Goal: Transaction & Acquisition: Obtain resource

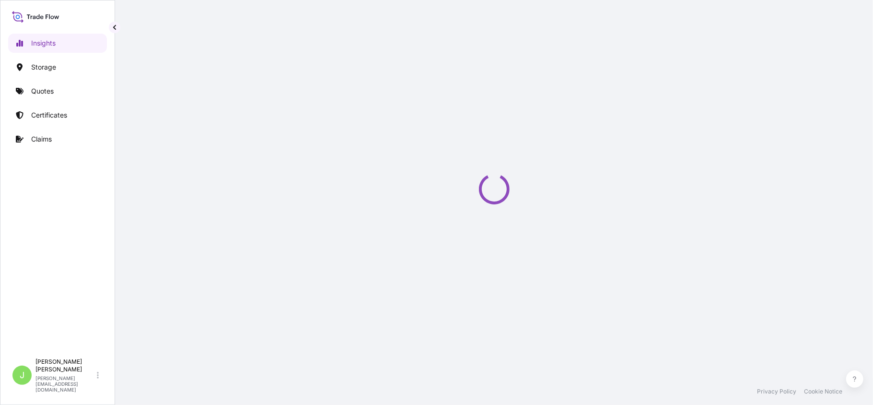
select select "2025"
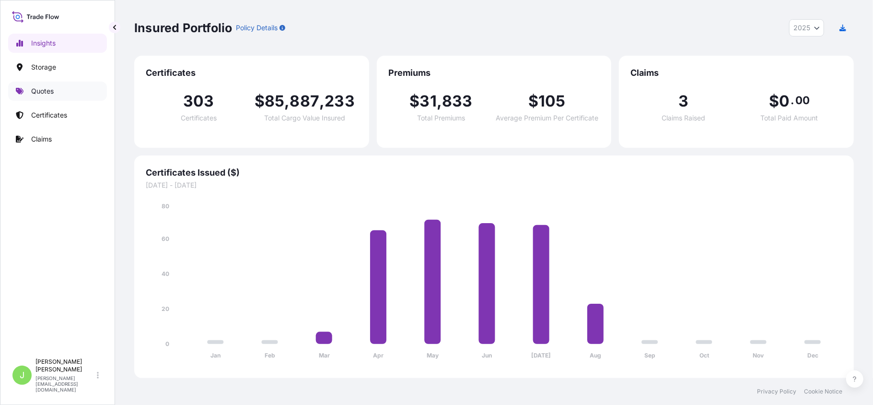
click at [39, 98] on link "Quotes" at bounding box center [57, 91] width 99 height 19
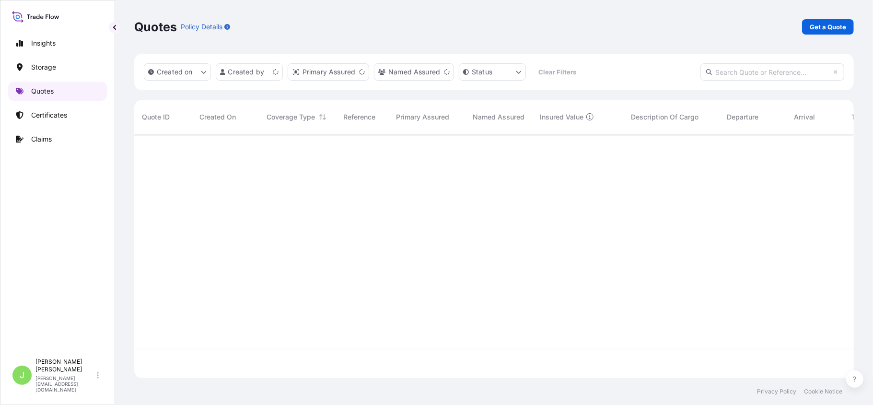
scroll to position [239, 710]
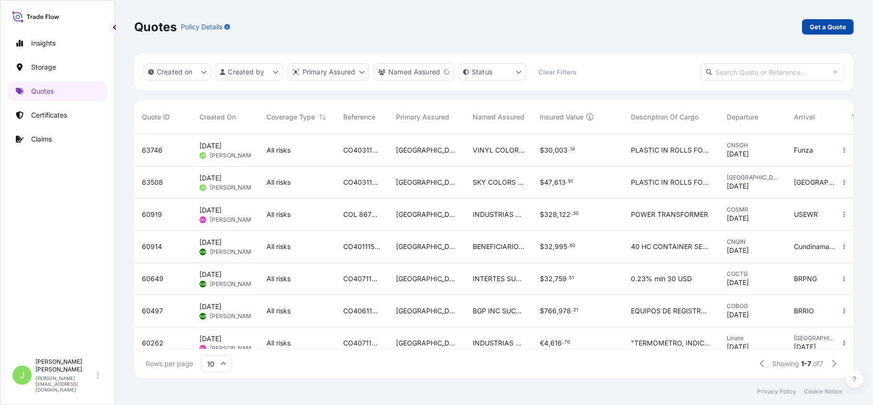
click at [822, 24] on p "Get a Quote" at bounding box center [828, 27] width 36 height 10
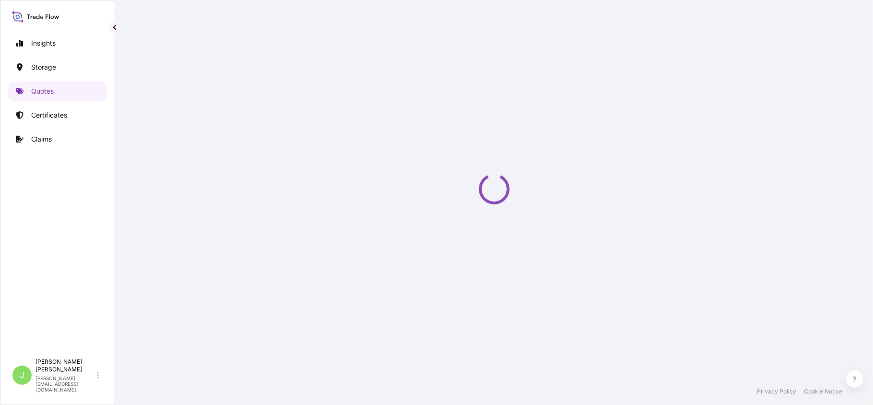
scroll to position [15, 0]
select select "Water"
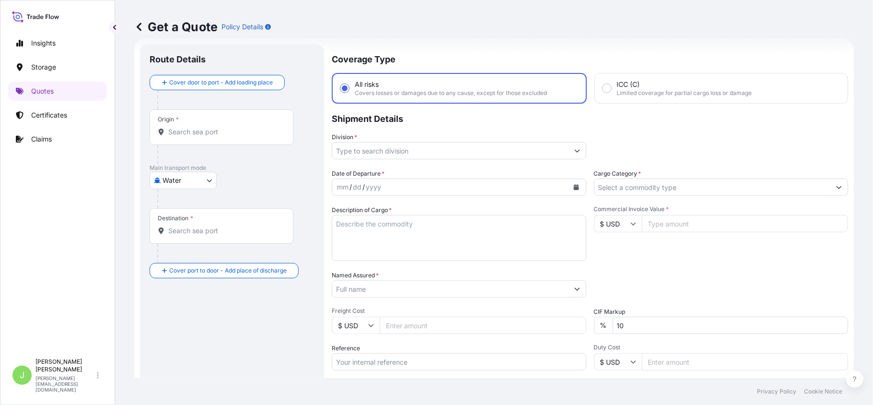
click at [237, 135] on input "Origin *" at bounding box center [224, 132] width 113 height 10
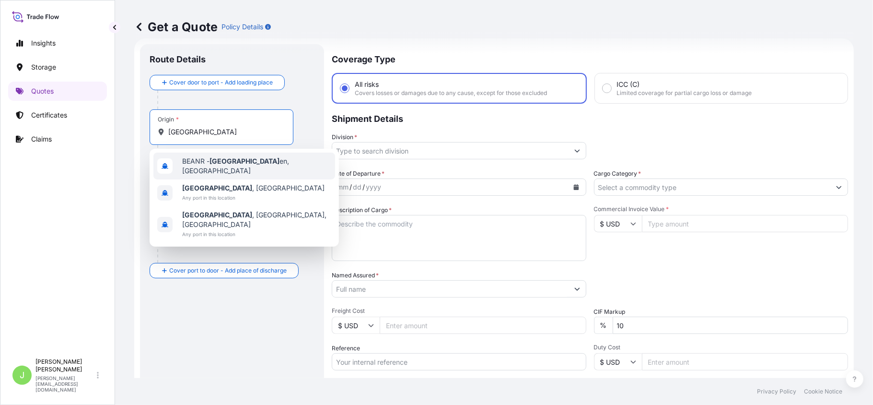
click at [208, 163] on span "BEANR - [GEOGRAPHIC_DATA] en, [GEOGRAPHIC_DATA]" at bounding box center [256, 165] width 149 height 19
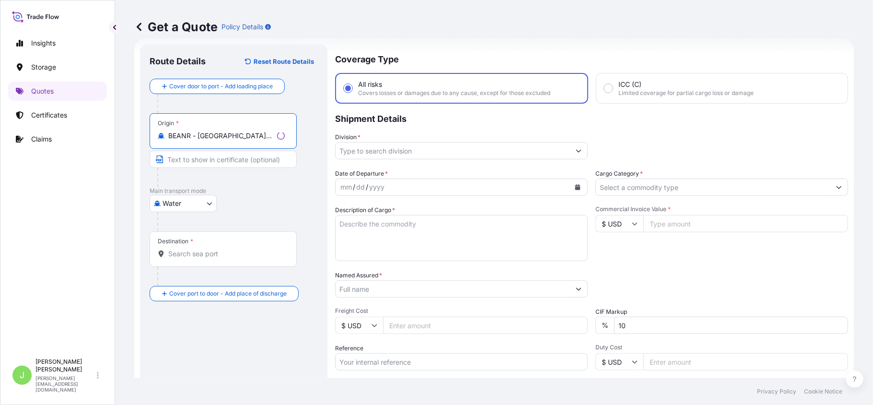
type input "BEANR - [GEOGRAPHIC_DATA], [GEOGRAPHIC_DATA]"
click at [190, 248] on div "Destination *" at bounding box center [223, 248] width 147 height 35
click at [190, 249] on input "Destination *" at bounding box center [226, 254] width 117 height 10
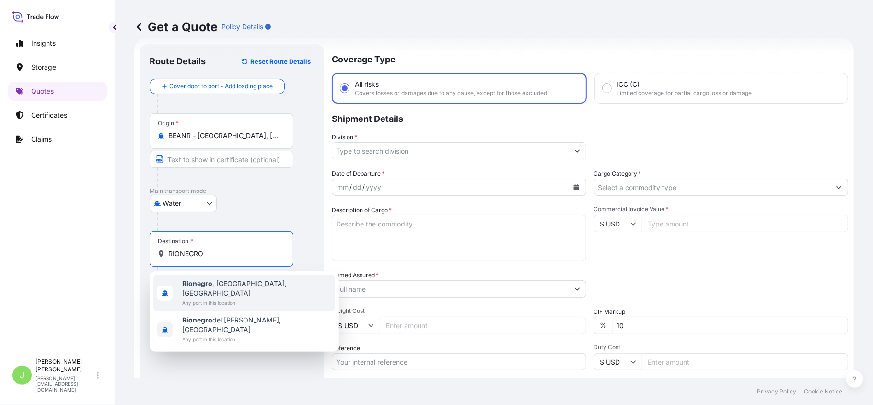
click at [214, 280] on span "Rionegro , [GEOGRAPHIC_DATA], [GEOGRAPHIC_DATA]" at bounding box center [256, 288] width 149 height 19
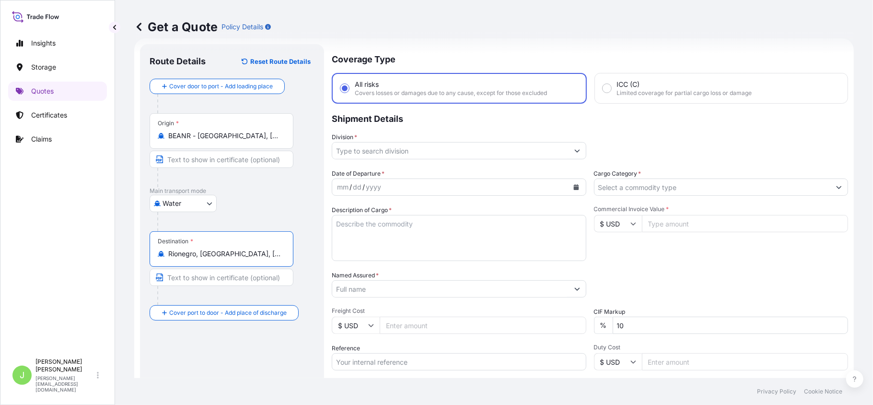
type input "Rionegro, [GEOGRAPHIC_DATA], [GEOGRAPHIC_DATA]"
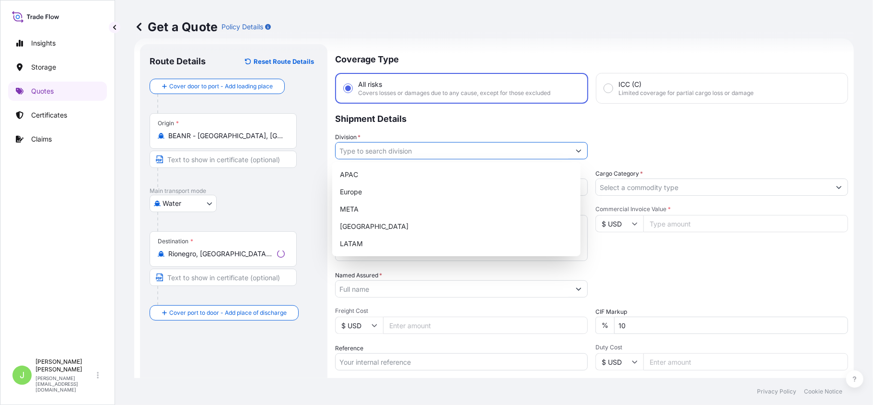
click at [344, 150] on input "Division *" at bounding box center [453, 150] width 235 height 17
click at [354, 241] on div "LATAM" at bounding box center [456, 243] width 241 height 17
type input "LATAM"
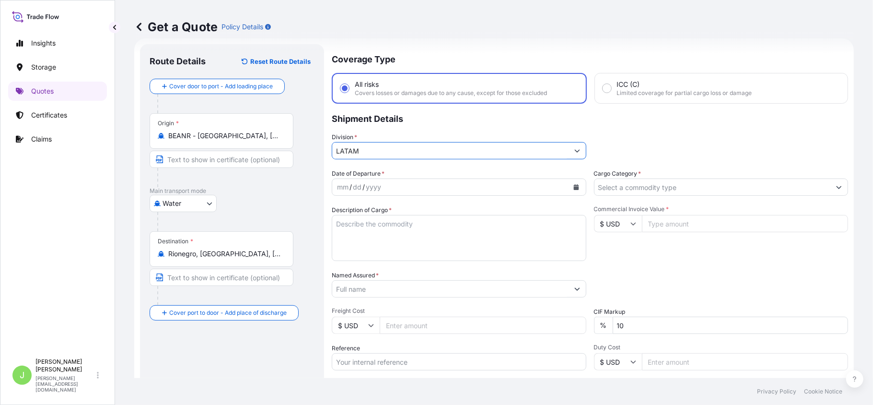
click at [669, 187] on input "Cargo Category *" at bounding box center [713, 186] width 236 height 17
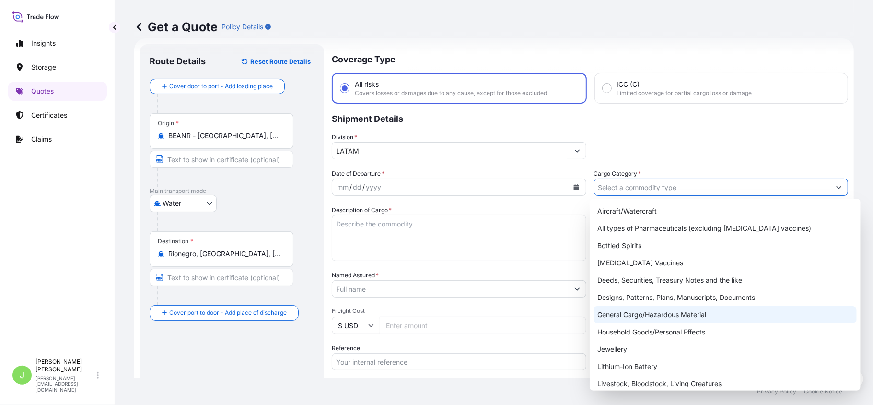
click at [620, 310] on div "General Cargo/Hazardous Material" at bounding box center [725, 314] width 263 height 17
type input "General Cargo/Hazardous Material"
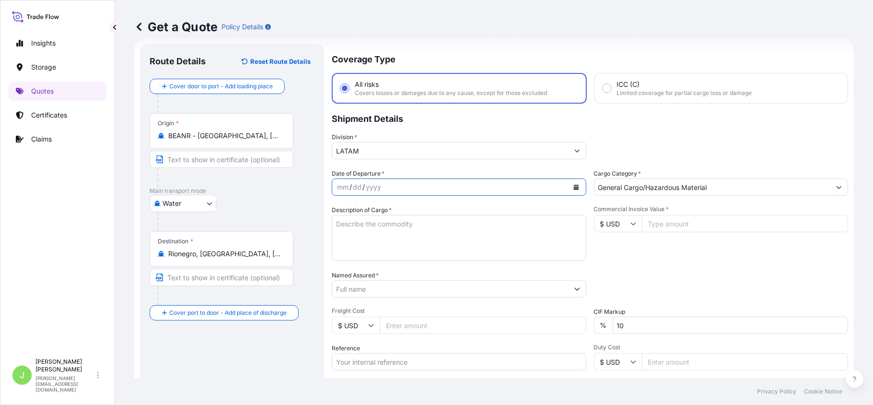
click at [575, 184] on button "Calendar" at bounding box center [576, 186] width 15 height 15
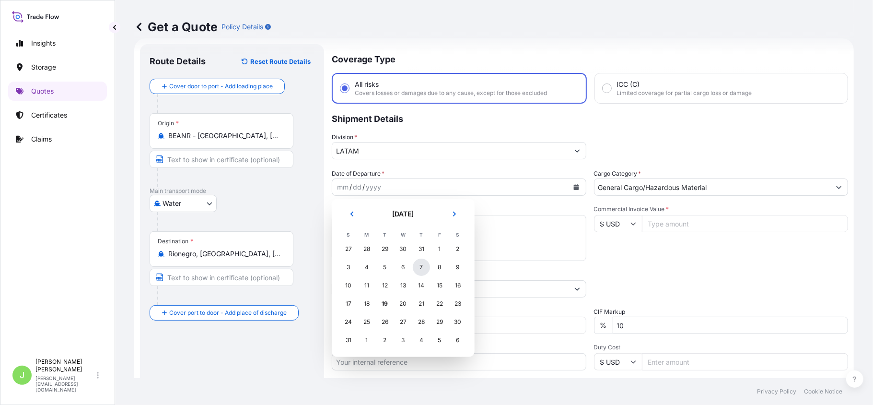
click at [421, 265] on div "7" at bounding box center [421, 267] width 17 height 17
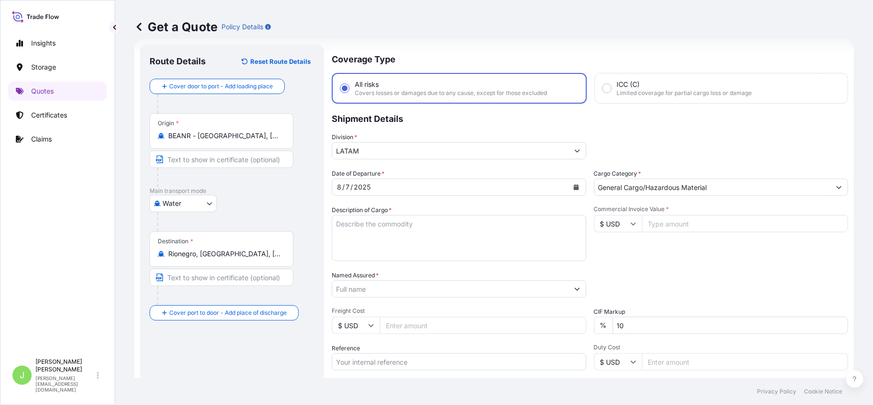
click at [403, 221] on textarea "Description of Cargo *" at bounding box center [459, 238] width 255 height 46
paste textarea "BISCUITS, NATRI FRUIT CRACKERS APPLE"
type textarea "BISCUITS, NATRI FRUIT CRACKERS APPLE"
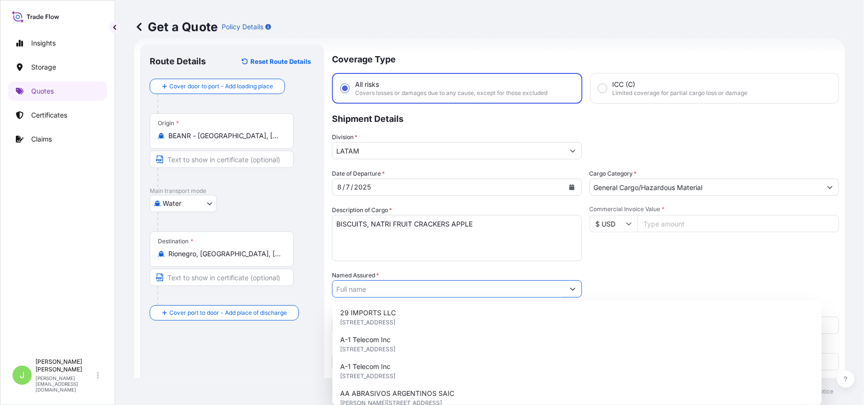
click at [396, 284] on input "Named Assured *" at bounding box center [448, 288] width 232 height 17
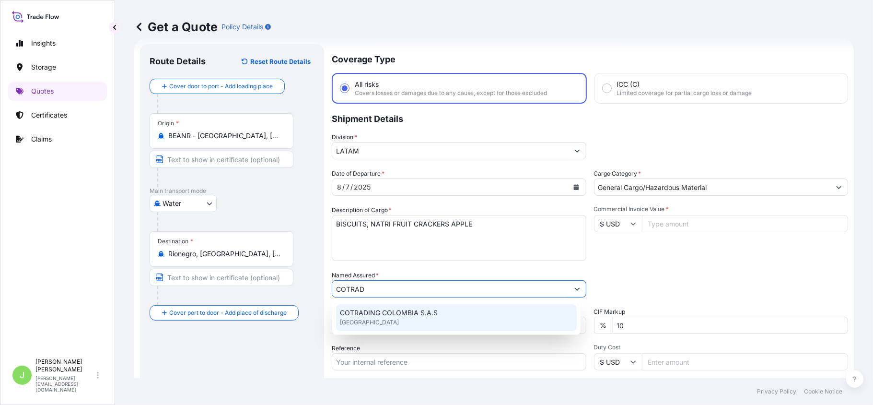
click at [392, 315] on span "COTRADING COLOMBIA S.A.S" at bounding box center [389, 313] width 98 height 10
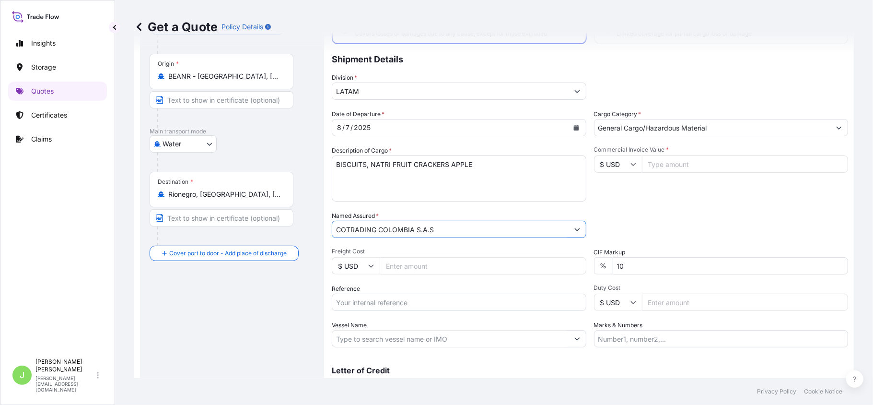
scroll to position [121, 0]
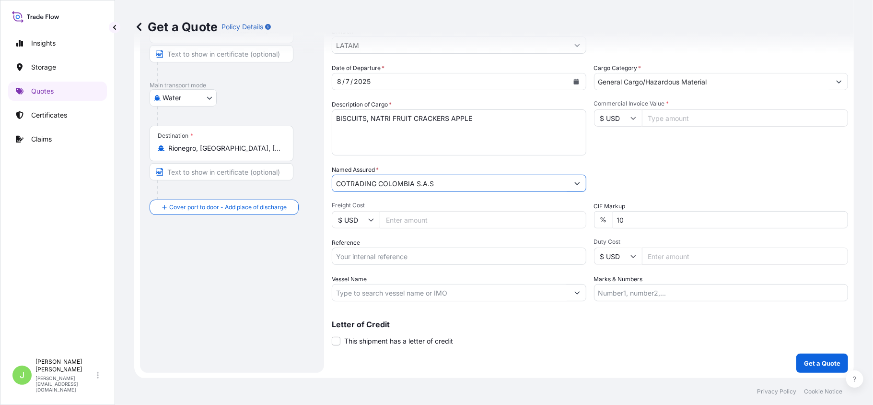
type input "COTRADING COLOMBIA S.A.S"
click at [350, 258] on input "Reference" at bounding box center [459, 256] width 255 height 17
paste input "CO4011152604"
type input "CO4011152604"
click at [365, 289] on input "Vessel Name" at bounding box center [450, 292] width 236 height 17
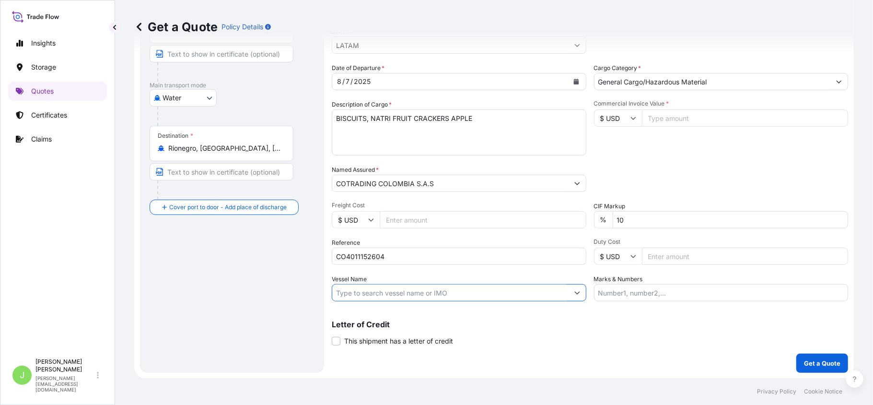
paste input "NYK METEOR 086W"
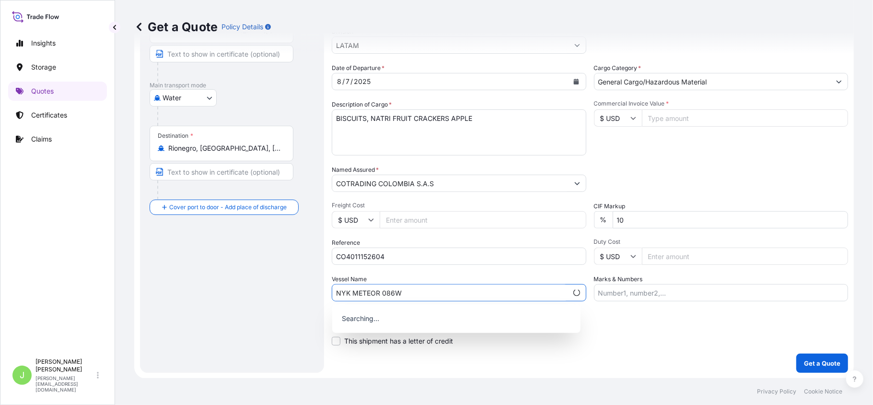
click at [380, 292] on input "NYK METEOR 086W" at bounding box center [450, 292] width 236 height 17
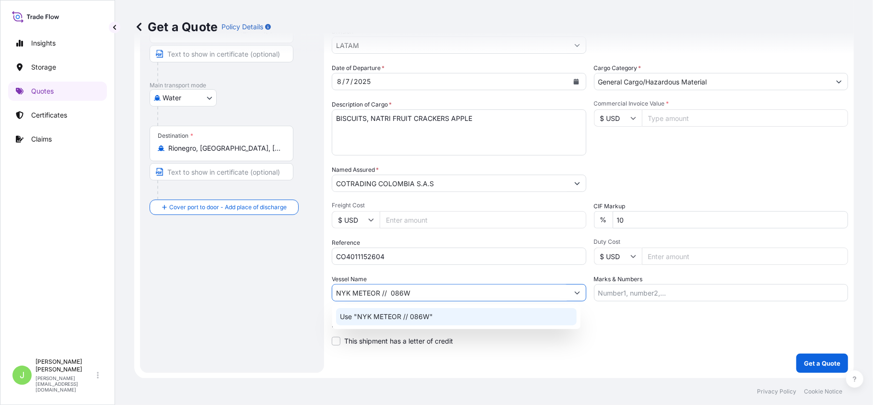
click at [446, 322] on div "Use "NYK METEOR // 086W"" at bounding box center [456, 316] width 241 height 17
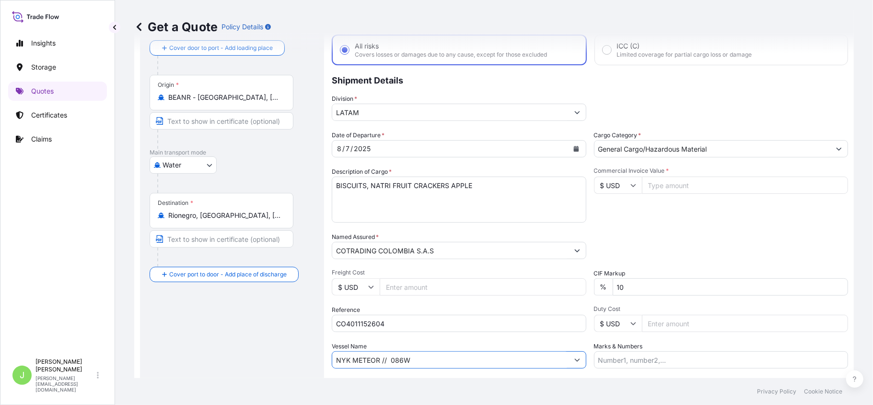
scroll to position [0, 0]
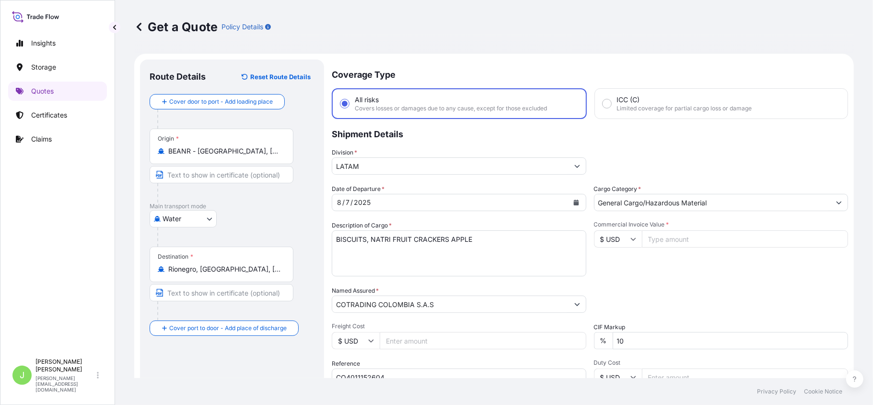
type input "NYK METEOR // 086W"
click at [665, 248] on div "Commercial Invoice Value * $ USD" at bounding box center [721, 249] width 255 height 56
click at [664, 243] on input "Commercial Invoice Value *" at bounding box center [745, 238] width 207 height 17
type input "9"
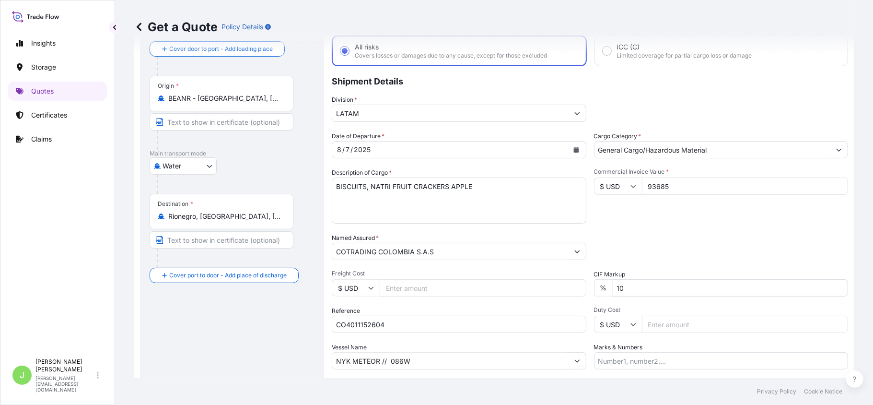
scroll to position [121, 0]
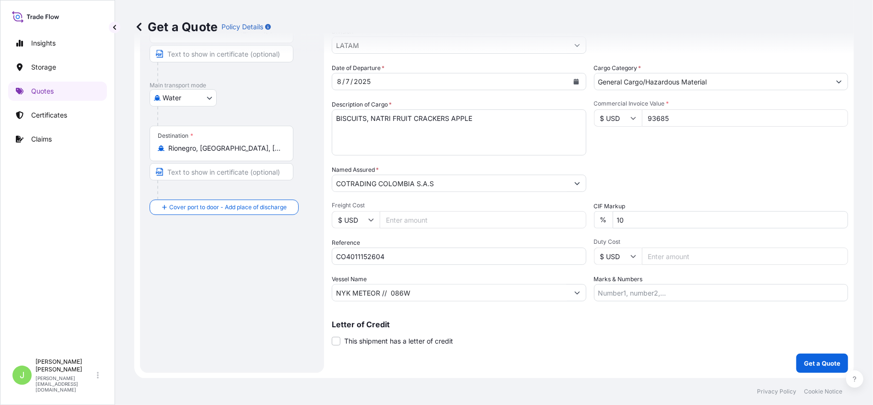
type input "93685"
click at [636, 301] on div "Coverage Type All risks Covers losses or damages due to any cause, except for t…" at bounding box center [590, 156] width 517 height 434
click at [634, 294] on input "Marks & Numbers" at bounding box center [721, 292] width 255 height 17
paste input "1125937866"
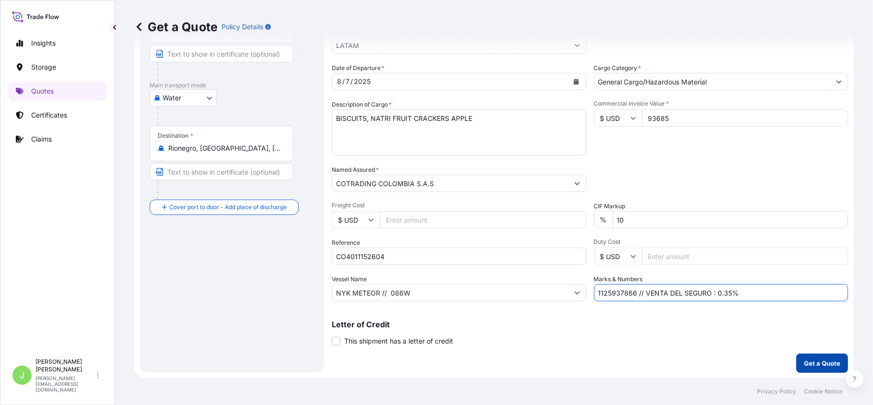
type input "1125937866 // VENTA DEL SEGURO : 0.35%"
click at [804, 358] on p "Get a Quote" at bounding box center [822, 363] width 36 height 10
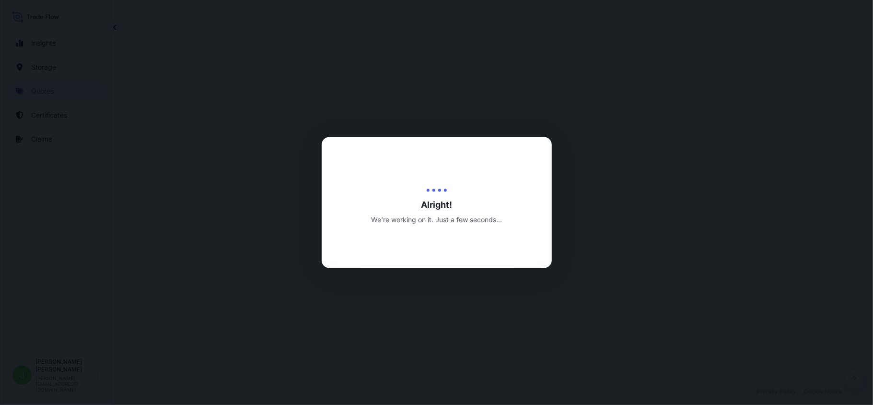
select select "Water"
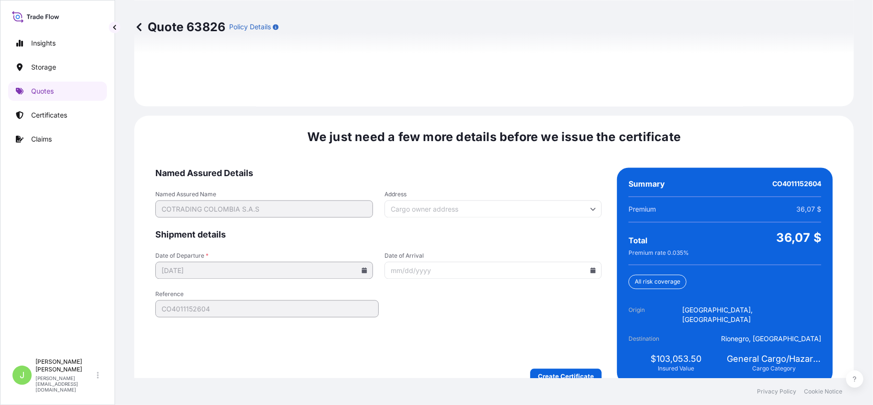
scroll to position [1405, 0]
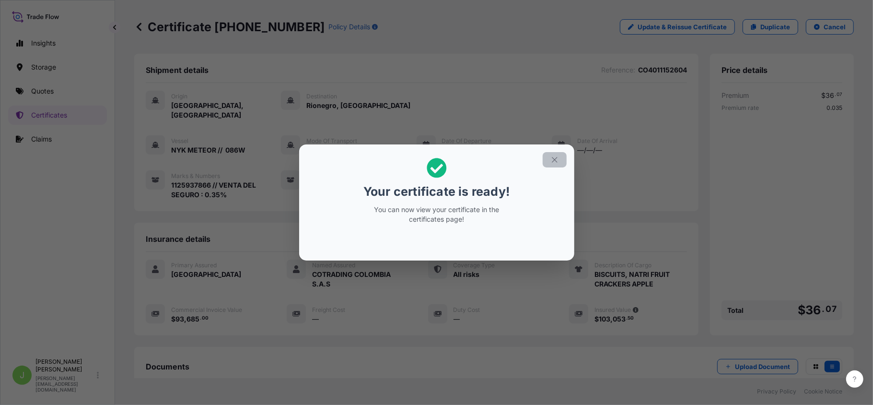
click at [561, 158] on button "button" at bounding box center [555, 159] width 24 height 15
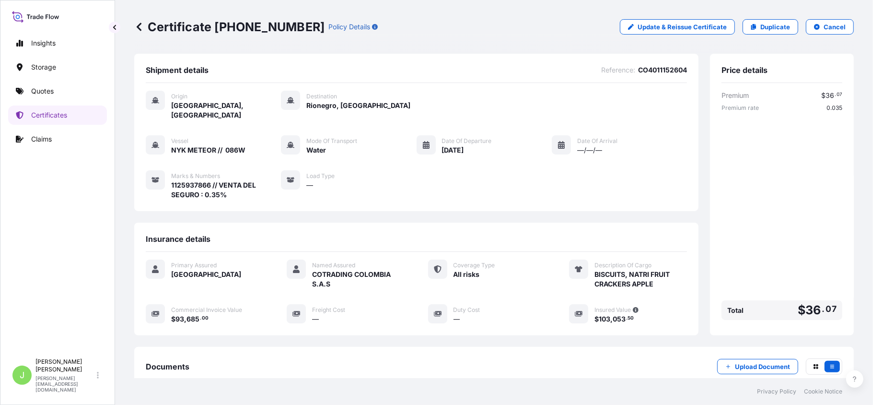
click at [155, 27] on p "Certificate [PHONE_NUMBER]" at bounding box center [229, 26] width 190 height 15
copy p "Certificate [PHONE_NUMBER]"
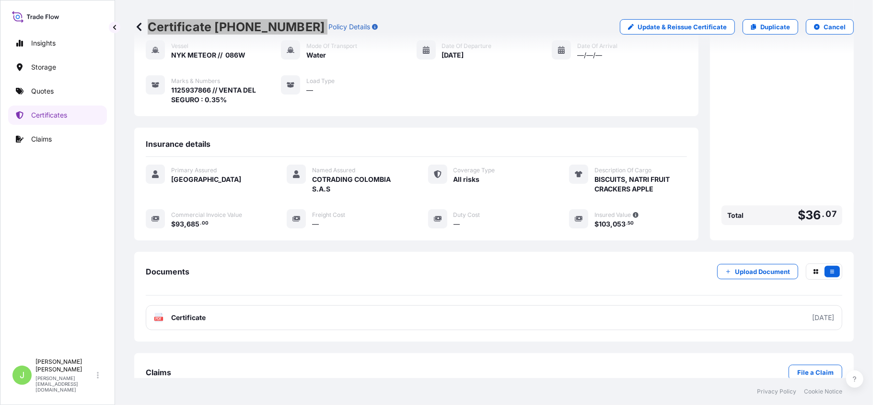
scroll to position [110, 0]
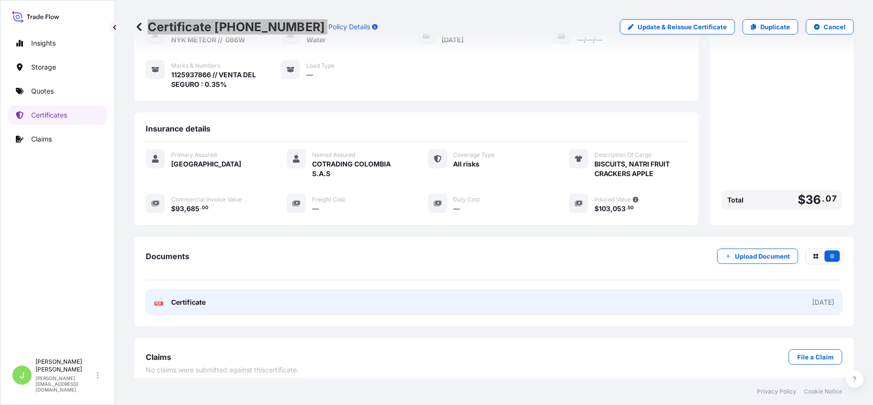
click at [212, 290] on link "PDF Certificate [DATE]" at bounding box center [494, 302] width 697 height 25
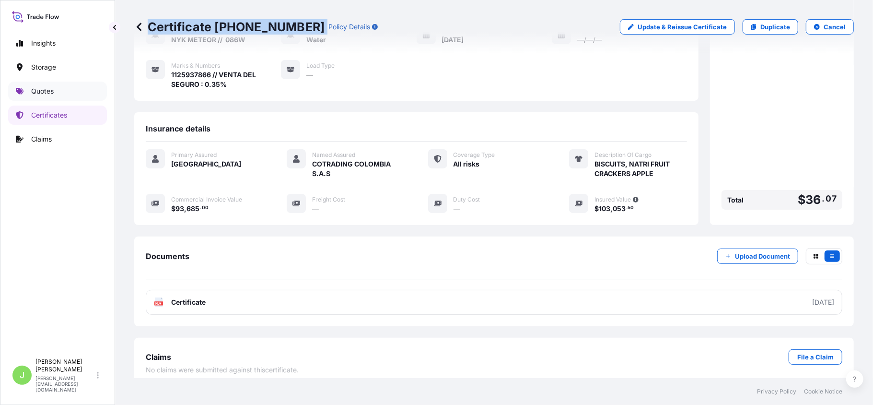
click at [36, 90] on p "Quotes" at bounding box center [42, 91] width 23 height 10
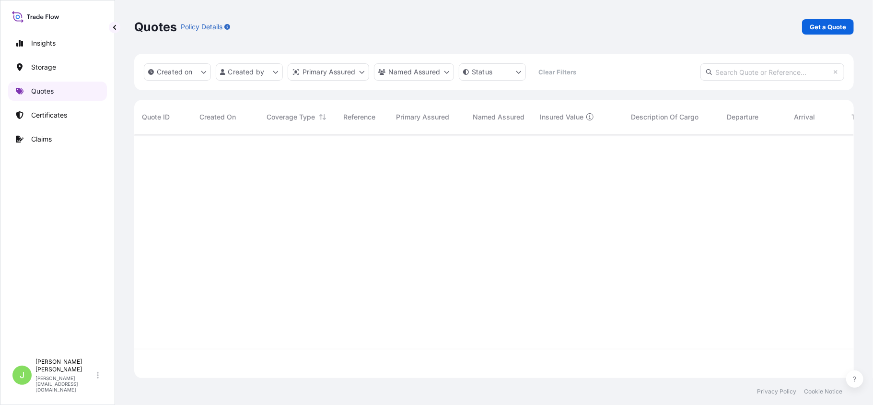
scroll to position [239, 710]
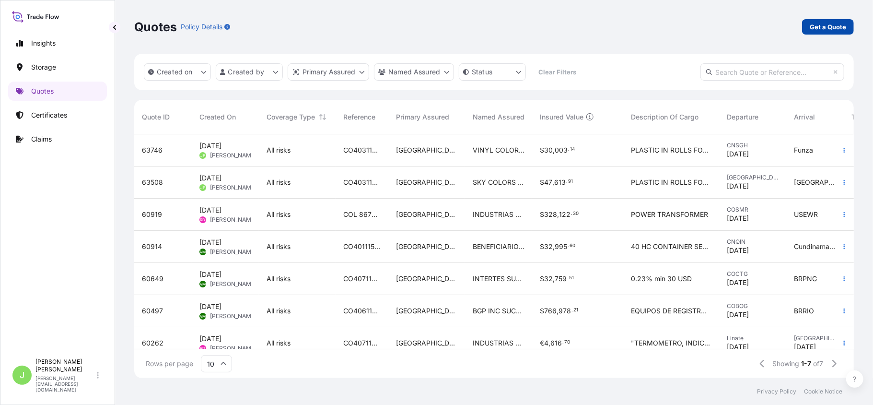
click at [850, 29] on link "Get a Quote" at bounding box center [829, 26] width 52 height 15
select select "Water"
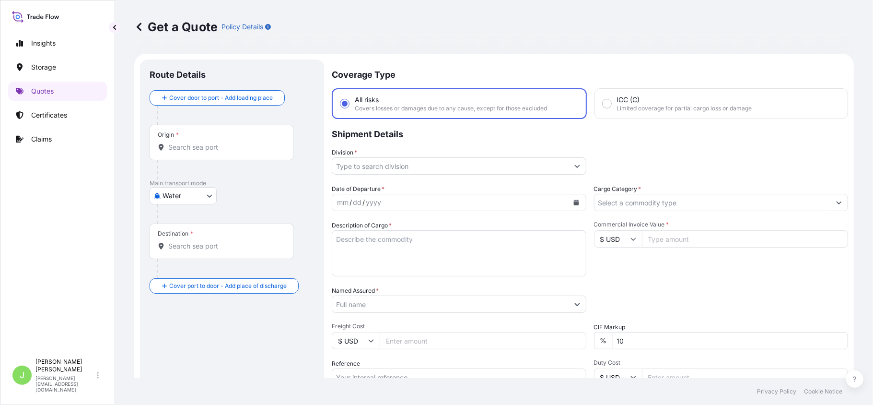
scroll to position [15, 0]
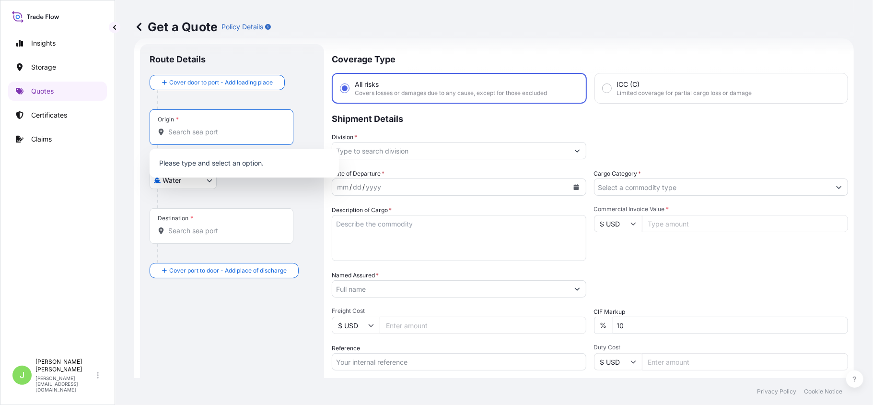
click at [267, 133] on input "Origin *" at bounding box center [224, 132] width 113 height 10
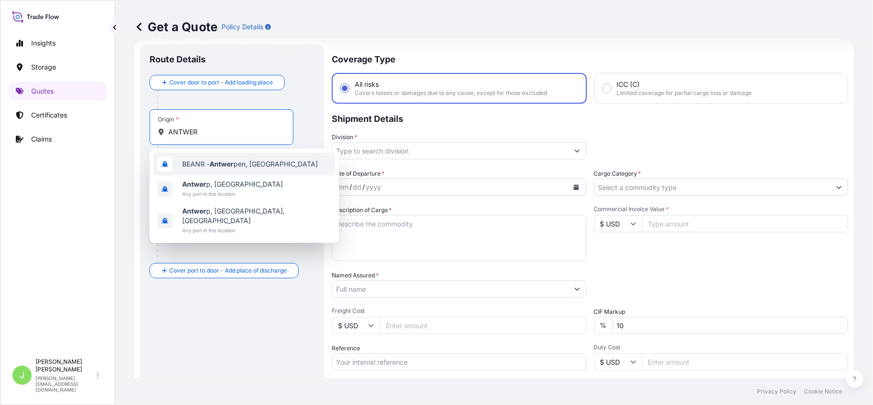
click at [229, 171] on div "BEANR - Antwer pen, [GEOGRAPHIC_DATA]" at bounding box center [244, 164] width 182 height 23
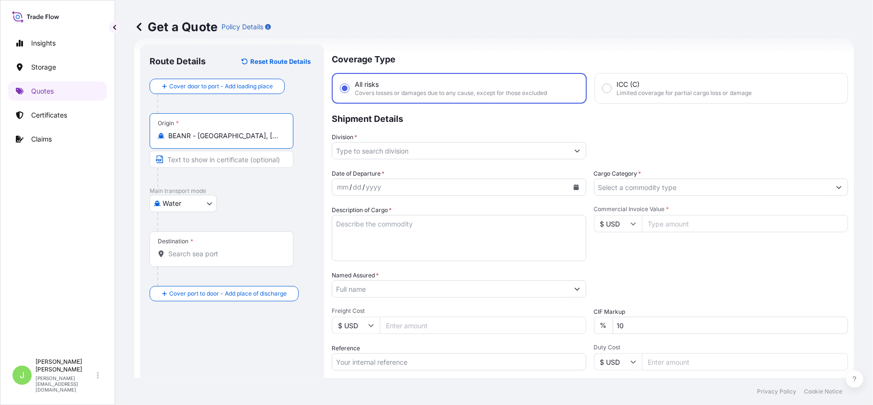
type input "BEANR - [GEOGRAPHIC_DATA], [GEOGRAPHIC_DATA]"
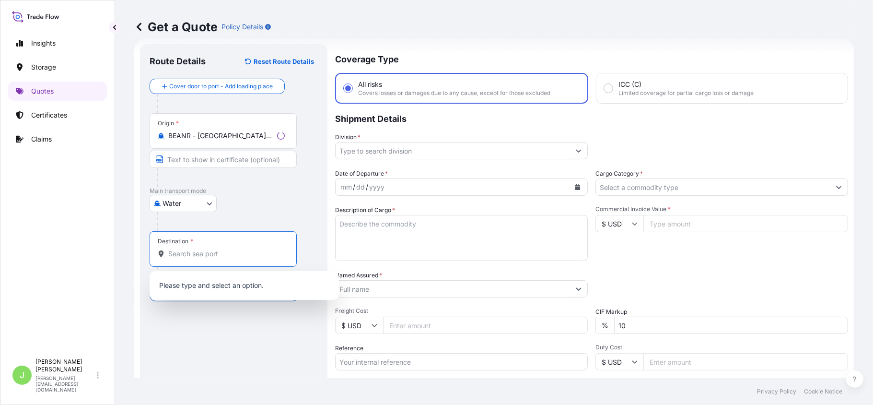
click at [194, 250] on input "Destination *" at bounding box center [226, 254] width 117 height 10
click at [187, 255] on input "Destination *" at bounding box center [224, 254] width 113 height 10
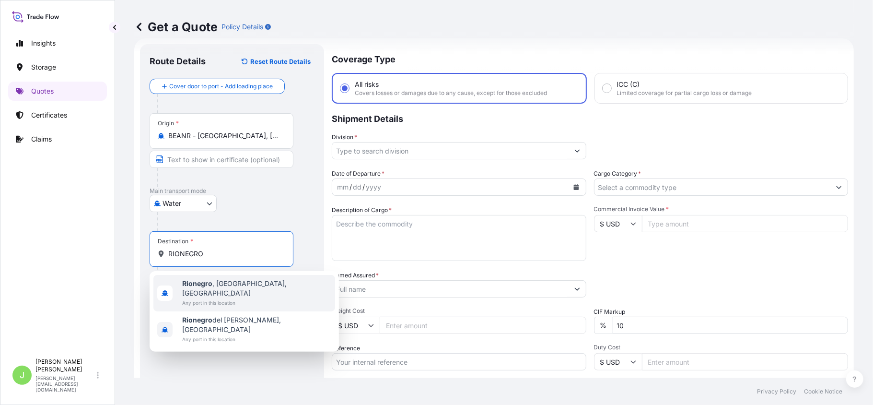
click at [238, 285] on span "Rionegro , [GEOGRAPHIC_DATA], [GEOGRAPHIC_DATA]" at bounding box center [256, 288] width 149 height 19
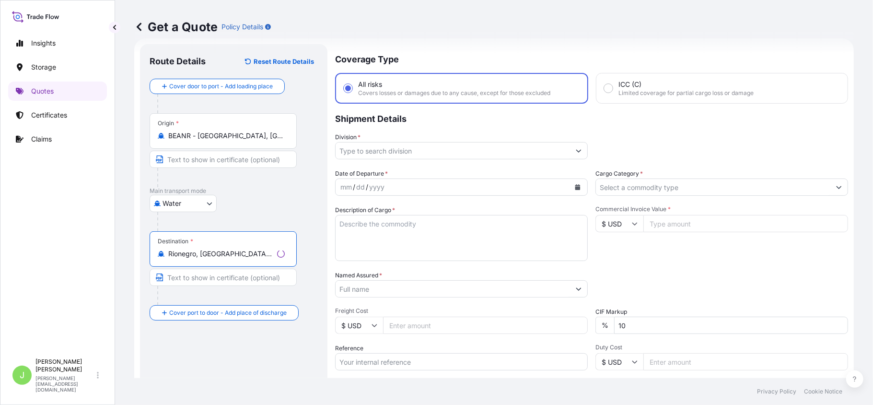
type input "Rionegro, [GEOGRAPHIC_DATA], [GEOGRAPHIC_DATA]"
click at [361, 151] on input "Division *" at bounding box center [453, 150] width 235 height 17
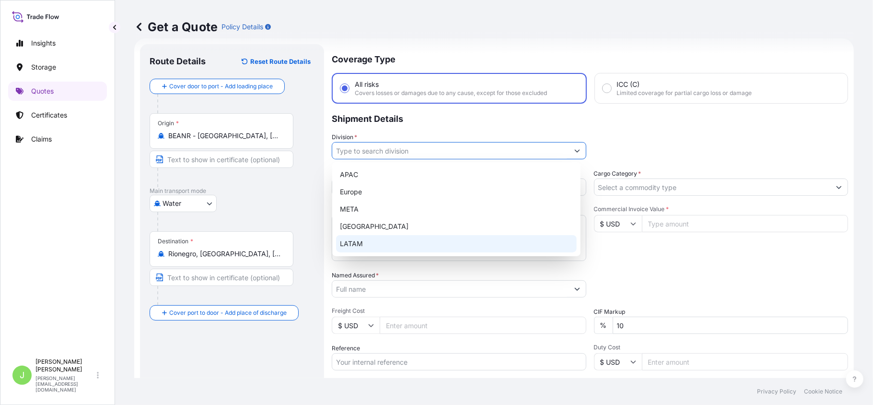
click at [354, 236] on div "LATAM" at bounding box center [456, 243] width 241 height 17
type input "LATAM"
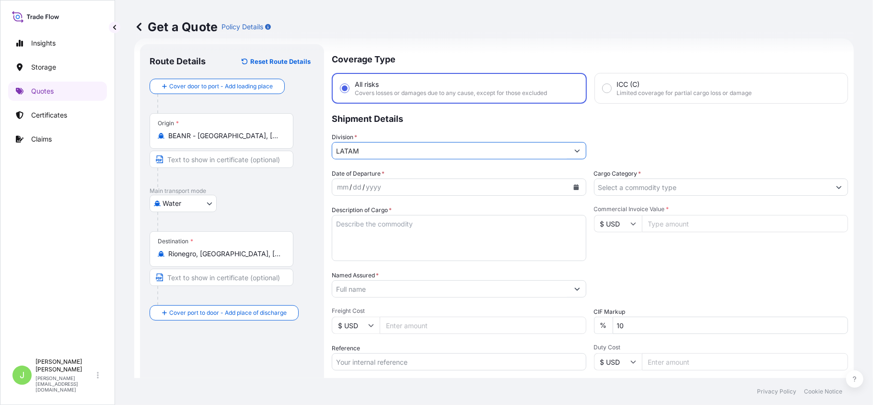
click at [607, 192] on input "Cargo Category *" at bounding box center [713, 186] width 236 height 17
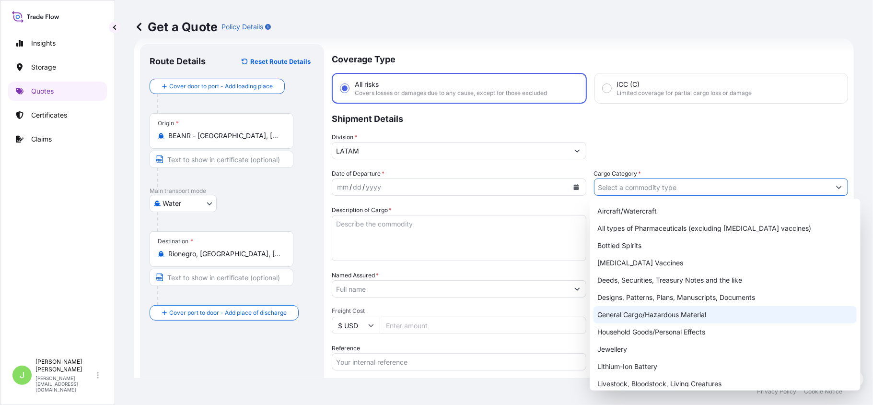
click at [626, 317] on div "General Cargo/Hazardous Material" at bounding box center [725, 314] width 263 height 17
type input "General Cargo/Hazardous Material"
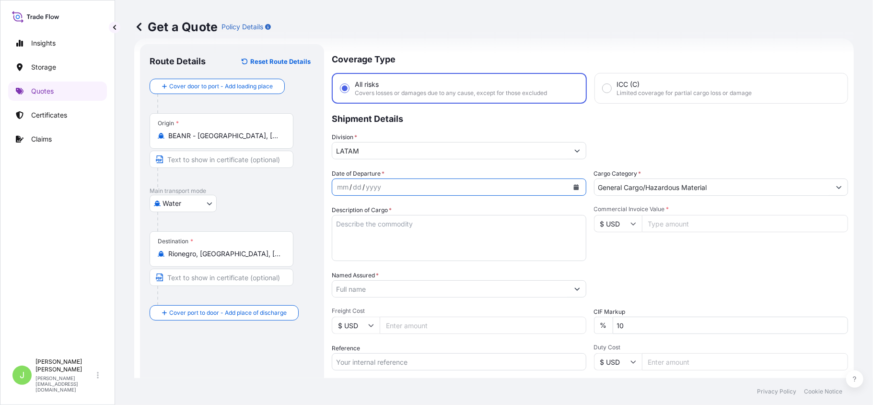
click at [574, 185] on icon "Calendar" at bounding box center [576, 187] width 5 height 6
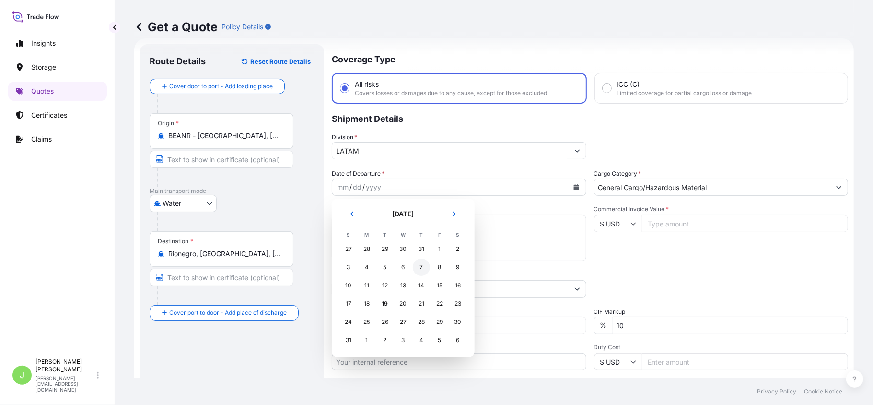
click at [421, 266] on div "7" at bounding box center [421, 267] width 17 height 17
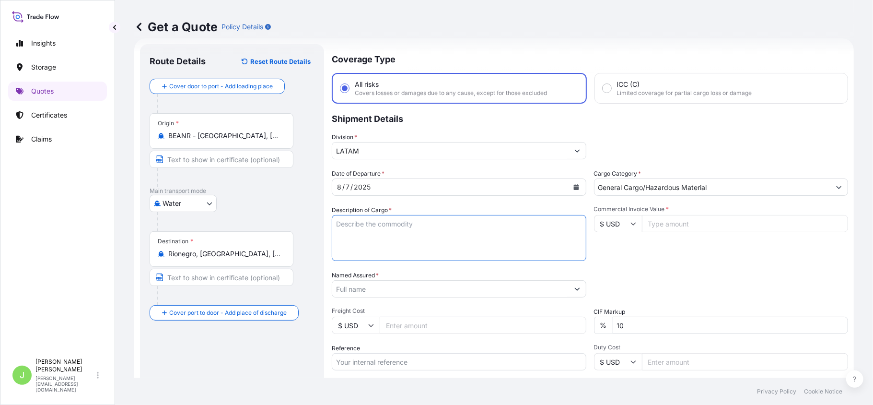
click at [347, 227] on textarea "Description of Cargo *" at bounding box center [459, 238] width 255 height 46
paste textarea "BISCUITS, CROKAN YOGHURT FRUIT CRACKERS 180G"
type textarea "BISCUITS, CROKAN YOGHURT FRUIT CRACKERS 180G"
click at [352, 299] on div "Date of Departure * [DATE] Cargo Category * General Cargo/Hazardous Material De…" at bounding box center [590, 288] width 517 height 238
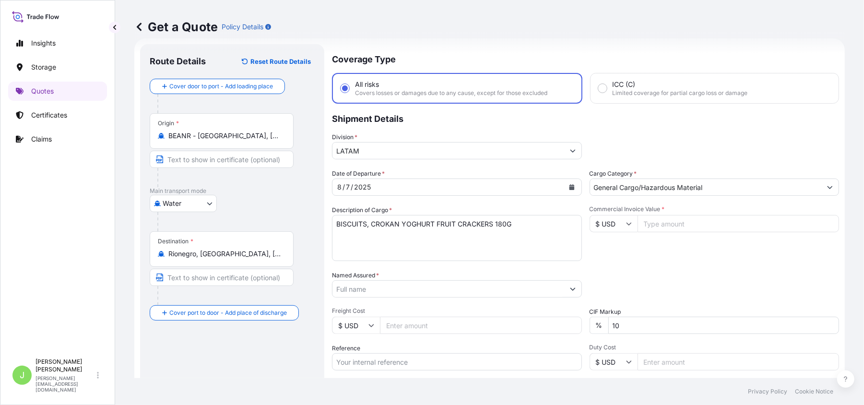
click at [354, 290] on input "Named Assured *" at bounding box center [448, 288] width 232 height 17
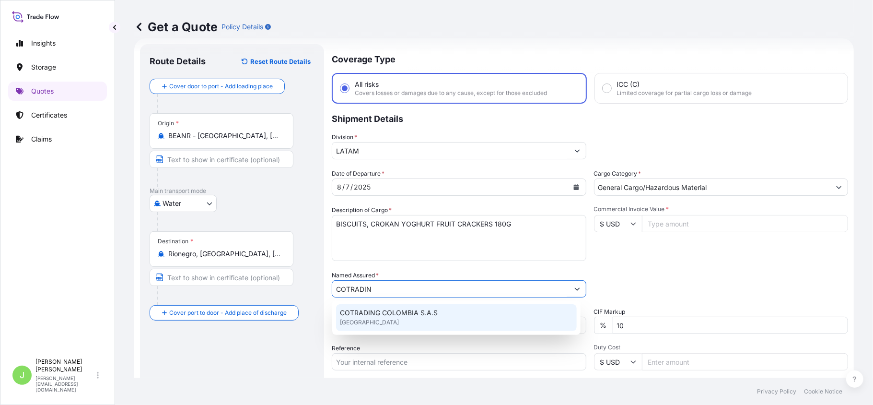
click at [381, 308] on span "COTRADING COLOMBIA S.A.S" at bounding box center [389, 313] width 98 height 10
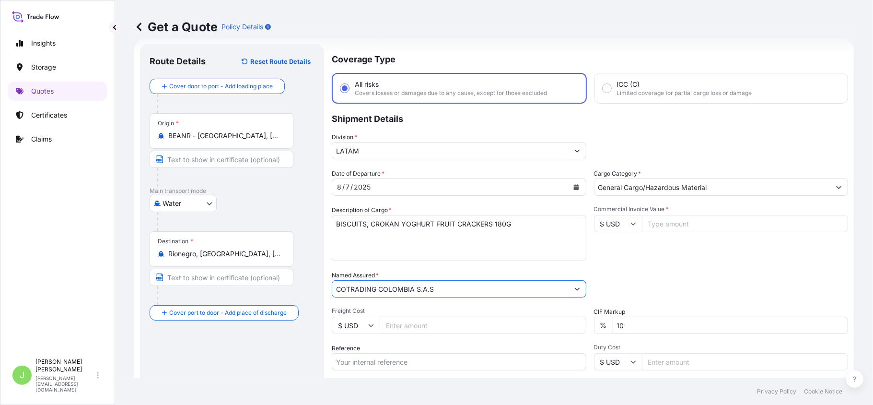
type input "COTRADING COLOMBIA S.A.S"
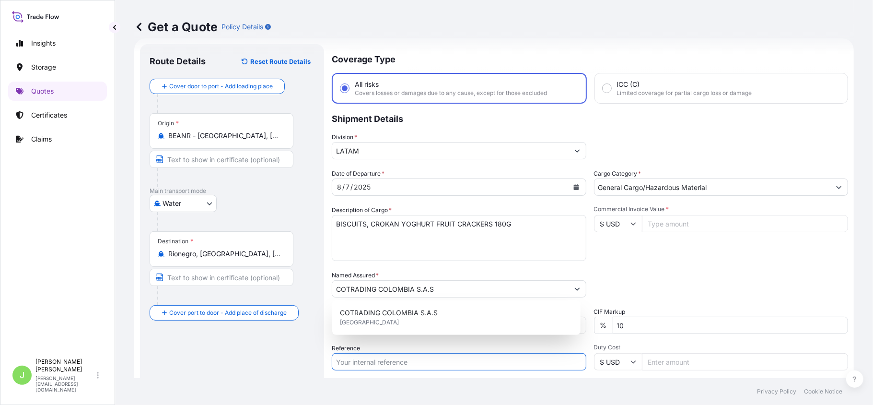
drag, startPoint x: 384, startPoint y: 363, endPoint x: 349, endPoint y: 363, distance: 35.0
click at [384, 363] on input "Reference" at bounding box center [459, 361] width 255 height 17
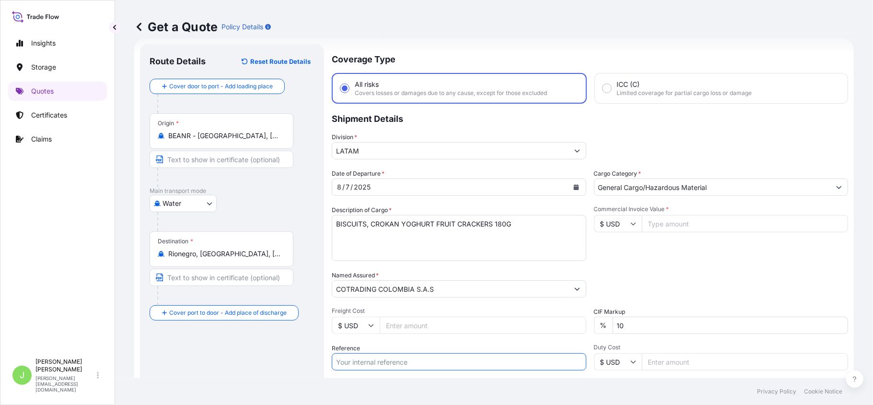
paste input "CO4011152666"
type input "CO4011152666"
click at [194, 369] on div "Route Details Reset Route Details Cover door to port - Add loading place Place …" at bounding box center [232, 261] width 165 height 415
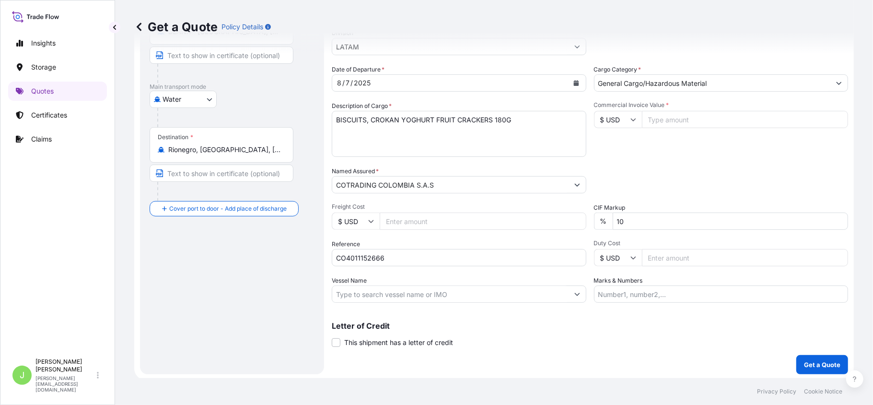
scroll to position [121, 0]
click at [378, 289] on input "Vessel Name" at bounding box center [450, 292] width 236 height 17
paste input "NYK METEOR 086W"
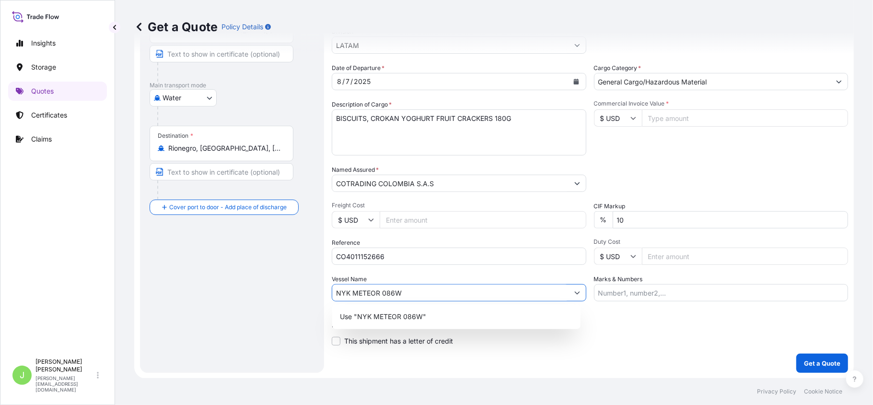
drag, startPoint x: 383, startPoint y: 292, endPoint x: 378, endPoint y: 319, distance: 27.3
click at [383, 292] on input "NYK METEOR 086W" at bounding box center [450, 292] width 236 height 17
click at [372, 316] on p "Use "NYK METEOR // 086W"" at bounding box center [386, 317] width 93 height 10
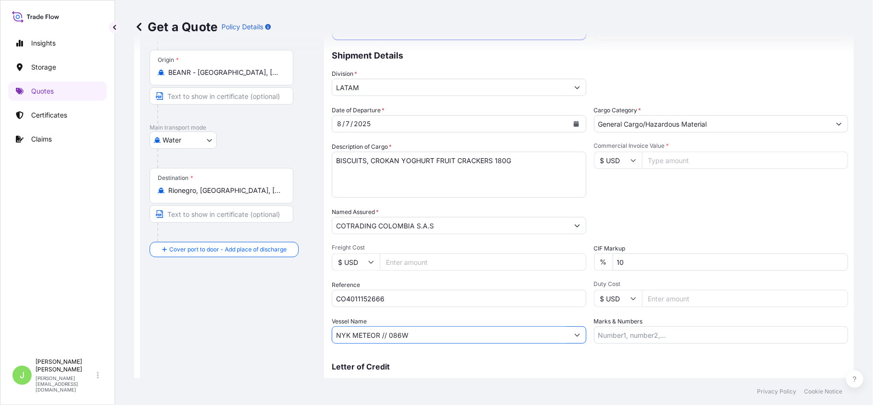
scroll to position [57, 0]
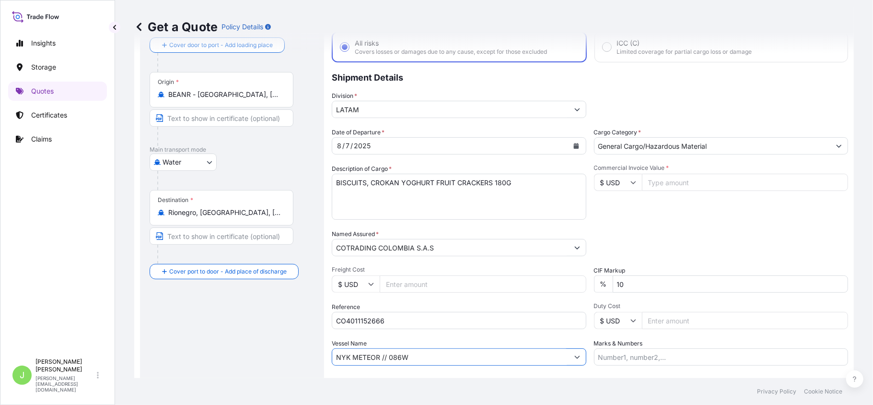
type input "NYK METEOR // 086W"
click at [685, 177] on input "Commercial Invoice Value *" at bounding box center [745, 182] width 207 height 17
type input "111677.2"
click at [654, 279] on input "10" at bounding box center [731, 283] width 236 height 17
click at [641, 242] on div "Packing Category Type to search a container mode Please select a primary mode o…" at bounding box center [721, 242] width 255 height 27
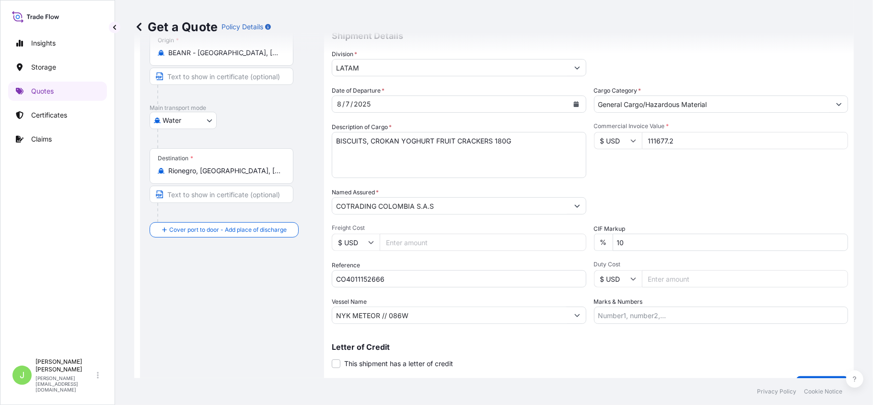
scroll to position [121, 0]
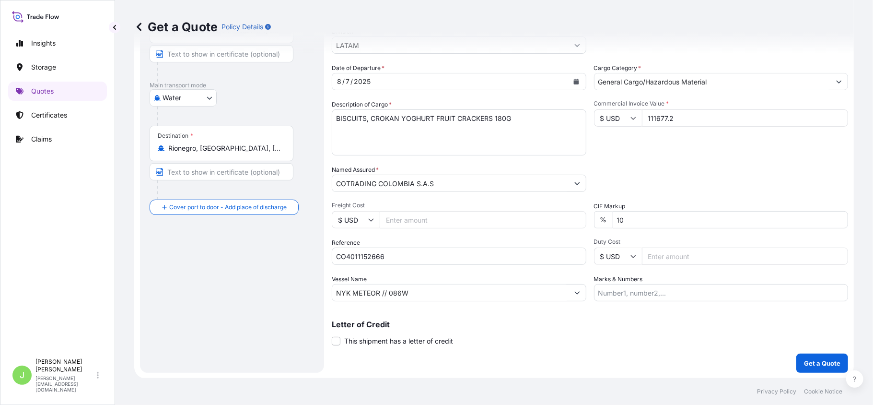
click at [624, 283] on label "Marks & Numbers" at bounding box center [618, 279] width 49 height 10
click at [624, 284] on input "Marks & Numbers" at bounding box center [721, 292] width 255 height 17
click at [616, 284] on input "Marks & Numbers" at bounding box center [721, 292] width 255 height 17
paste input "1125939617"
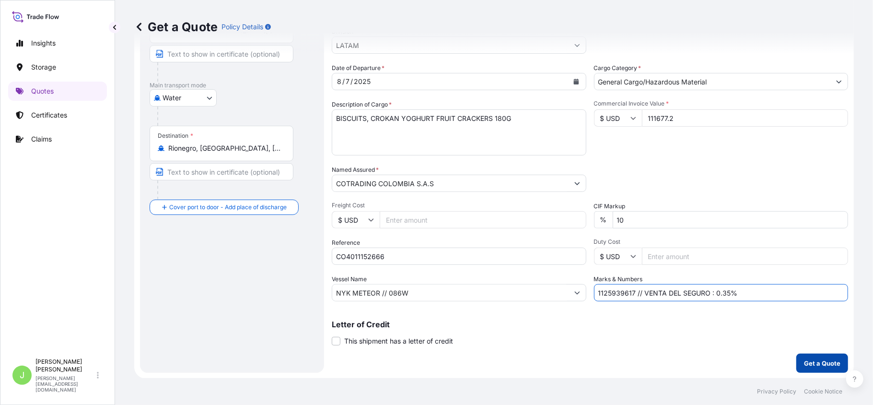
type input "1125939617 // VENTA DEL SEGURO : 0.35%"
click at [834, 361] on button "Get a Quote" at bounding box center [823, 363] width 52 height 19
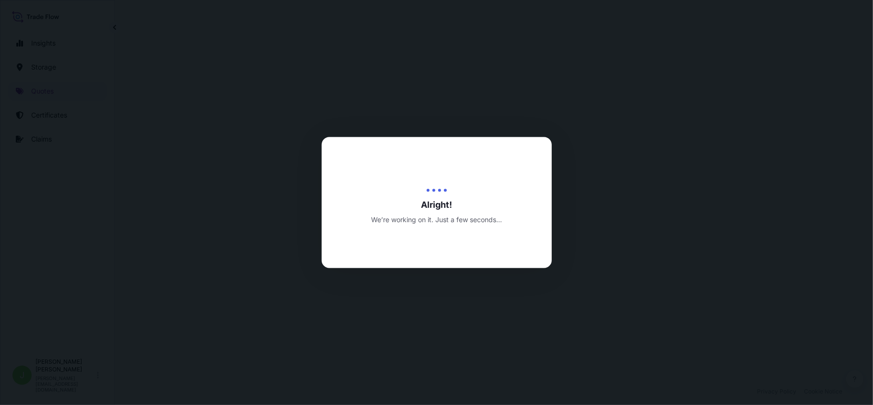
select select "Water"
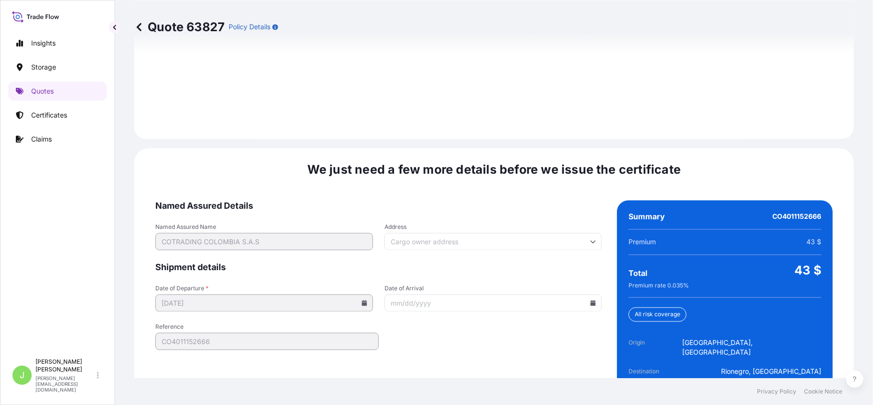
scroll to position [1405, 0]
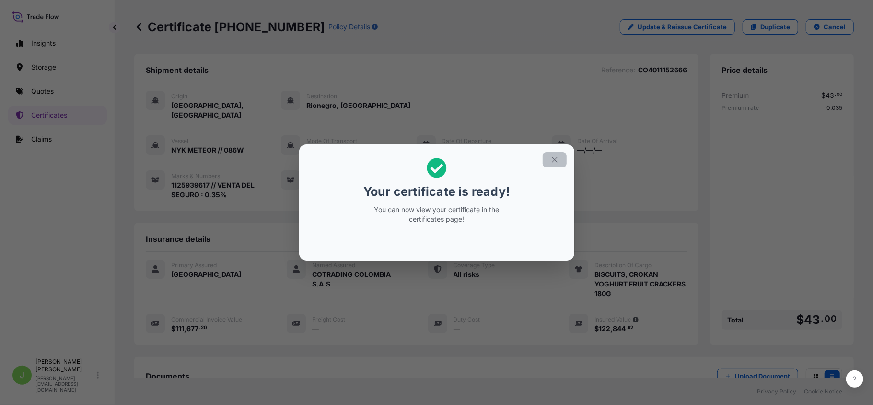
click at [549, 164] on button "button" at bounding box center [555, 159] width 24 height 15
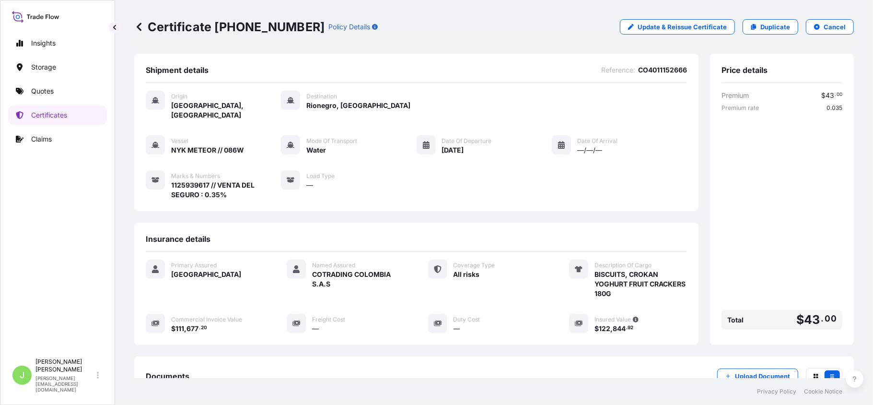
click at [181, 26] on p "Certificate [PHONE_NUMBER]" at bounding box center [229, 26] width 190 height 15
click at [180, 25] on p "Certificate [PHONE_NUMBER]" at bounding box center [229, 26] width 190 height 15
copy p "Certificate [PHONE_NUMBER]"
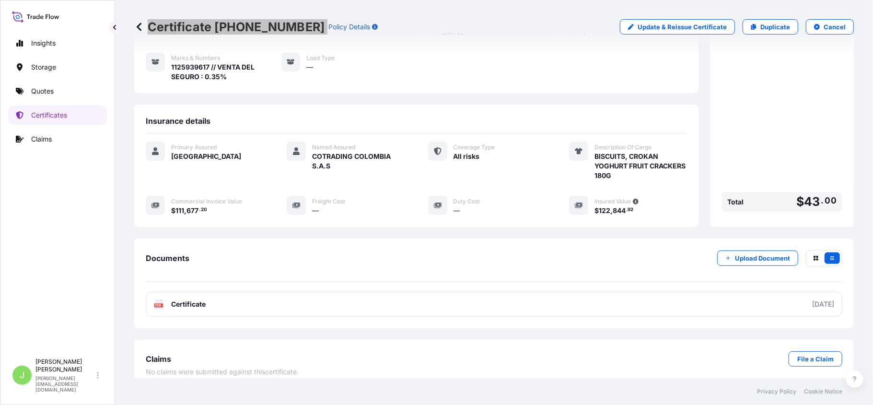
scroll to position [120, 0]
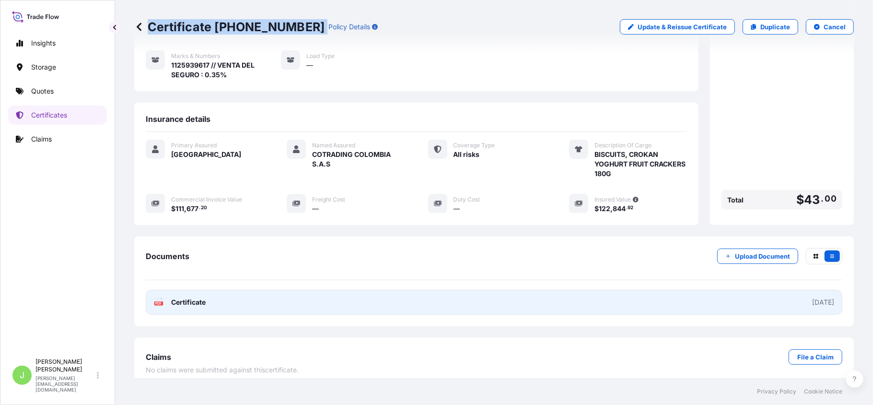
click at [190, 297] on span "Certificate" at bounding box center [188, 302] width 35 height 10
